Goal: Check status

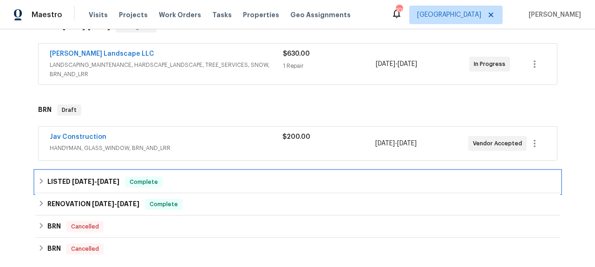
click at [107, 183] on span "[DATE]" at bounding box center [108, 181] width 22 height 7
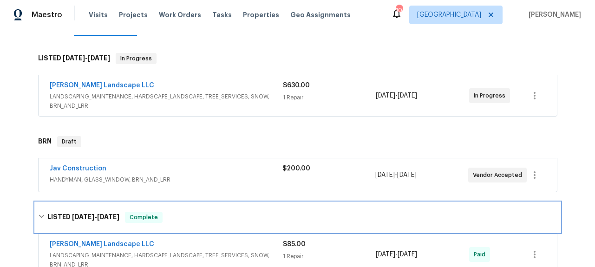
scroll to position [111, 0]
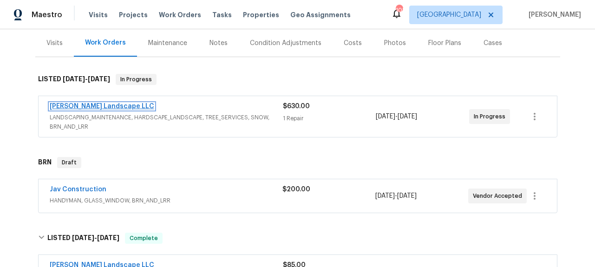
click at [105, 104] on link "[PERSON_NAME] Landscape LLC" at bounding box center [102, 106] width 105 height 7
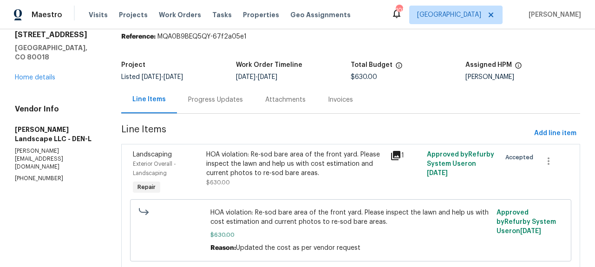
scroll to position [71, 0]
